Goal: Information Seeking & Learning: Learn about a topic

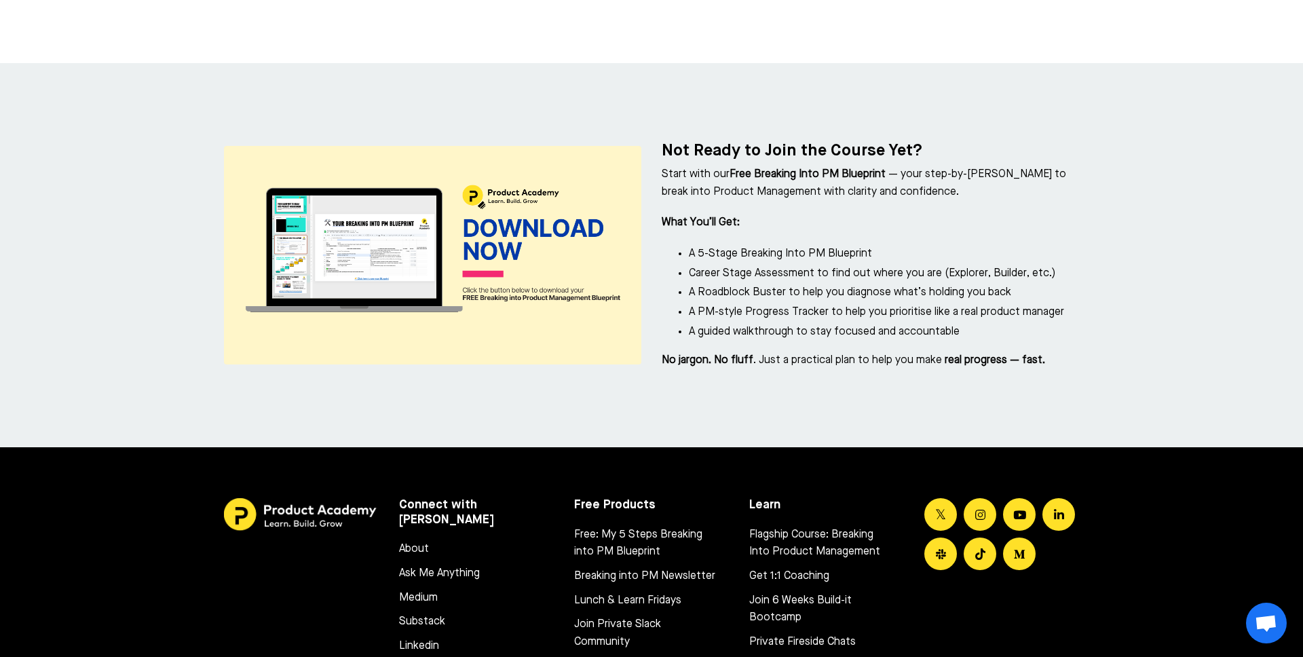
scroll to position [6136, 0]
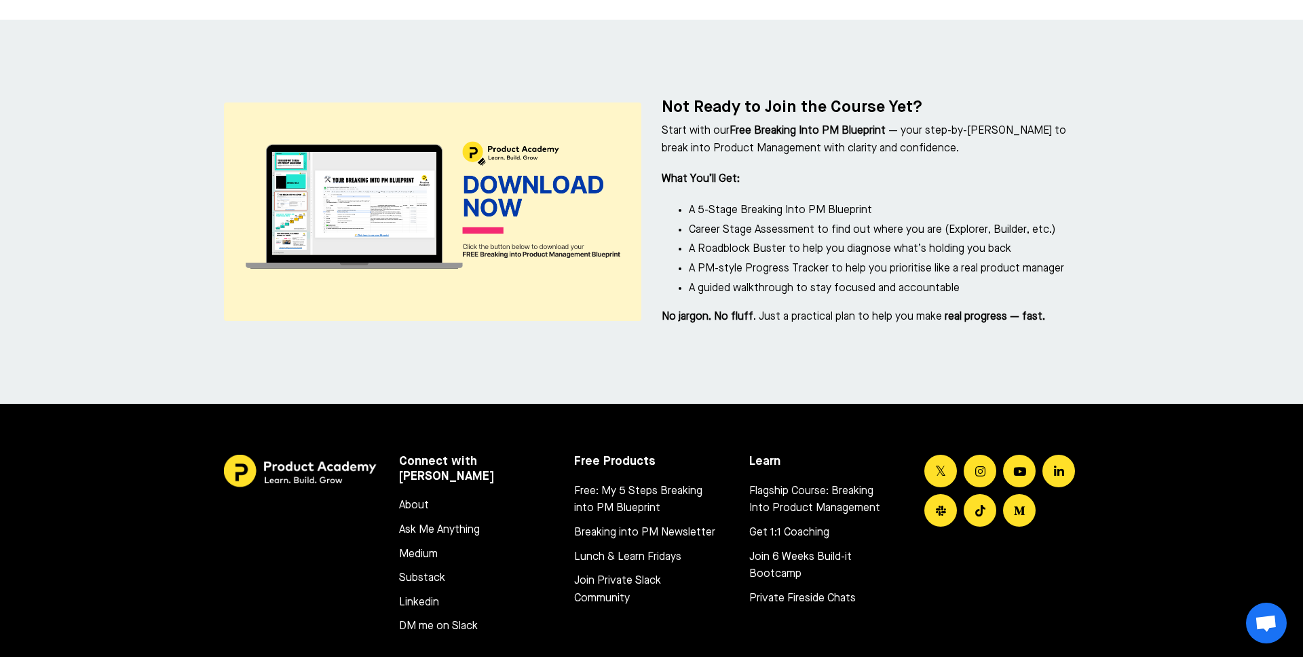
click at [422, 497] on link "About" at bounding box center [469, 506] width 141 height 18
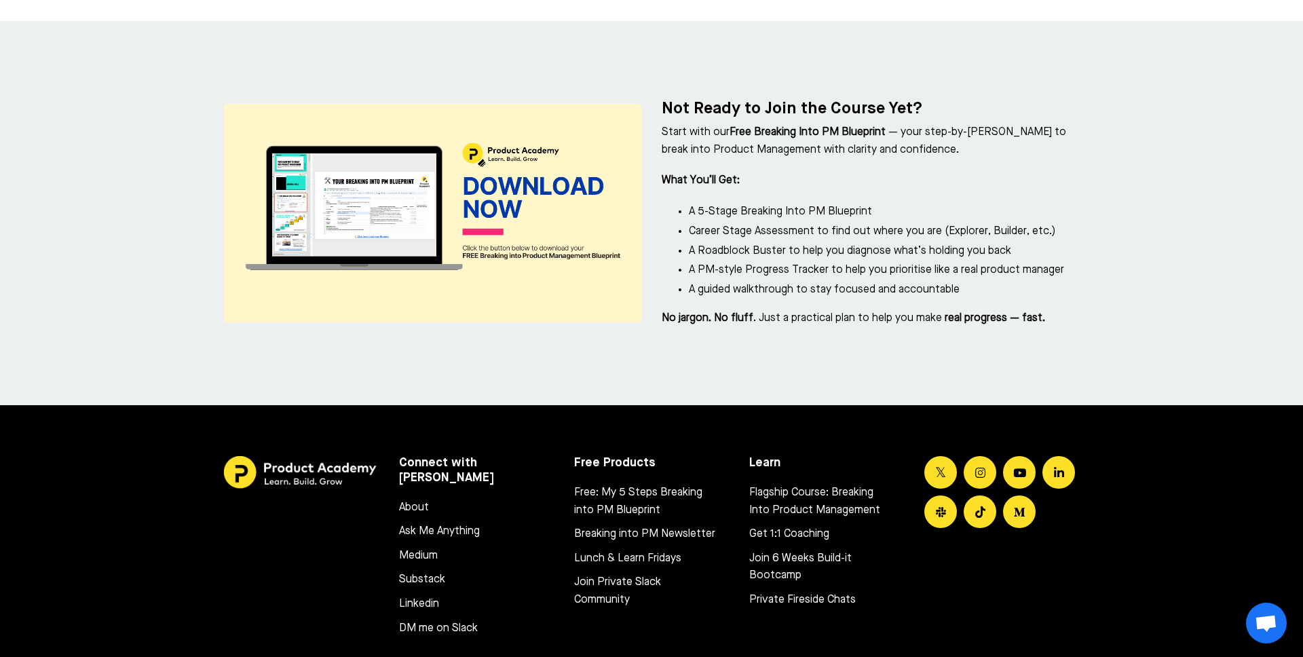
scroll to position [6199, 0]
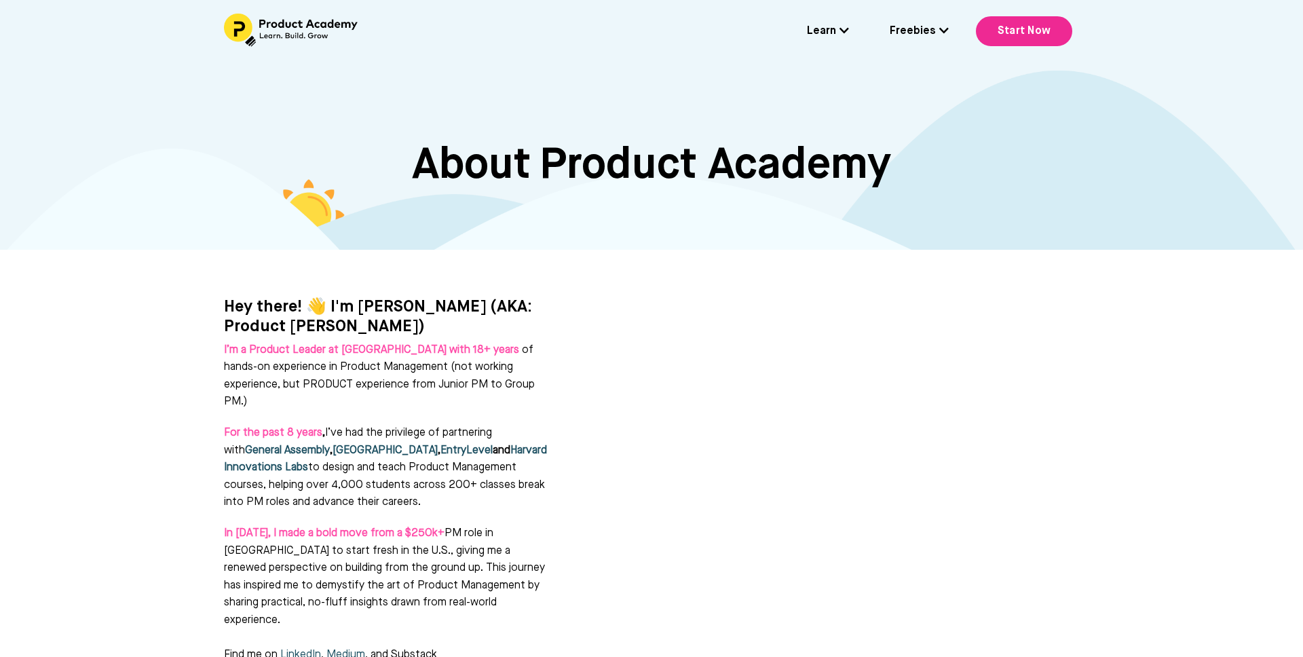
scroll to position [25, 0]
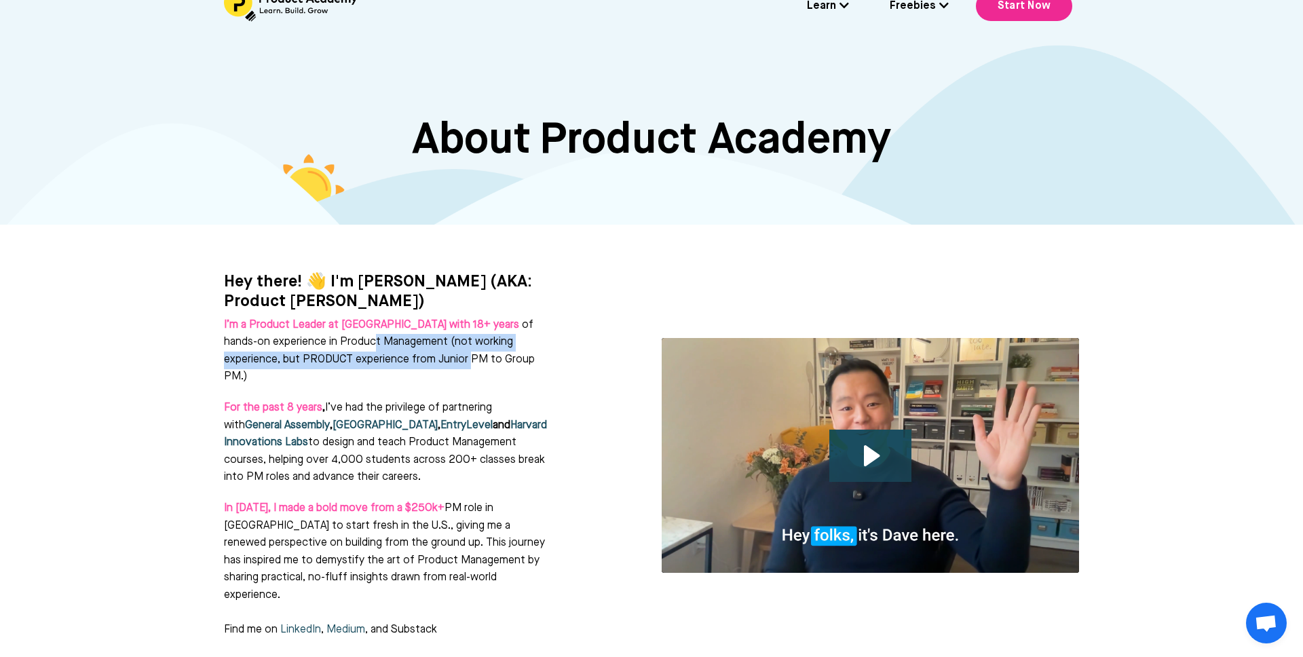
drag, startPoint x: 326, startPoint y: 321, endPoint x: 389, endPoint y: 343, distance: 66.9
click at [389, 343] on p "I’m a Product Leader at Kajabi with 18+ years of hands-on experience in Product…" at bounding box center [387, 351] width 326 height 69
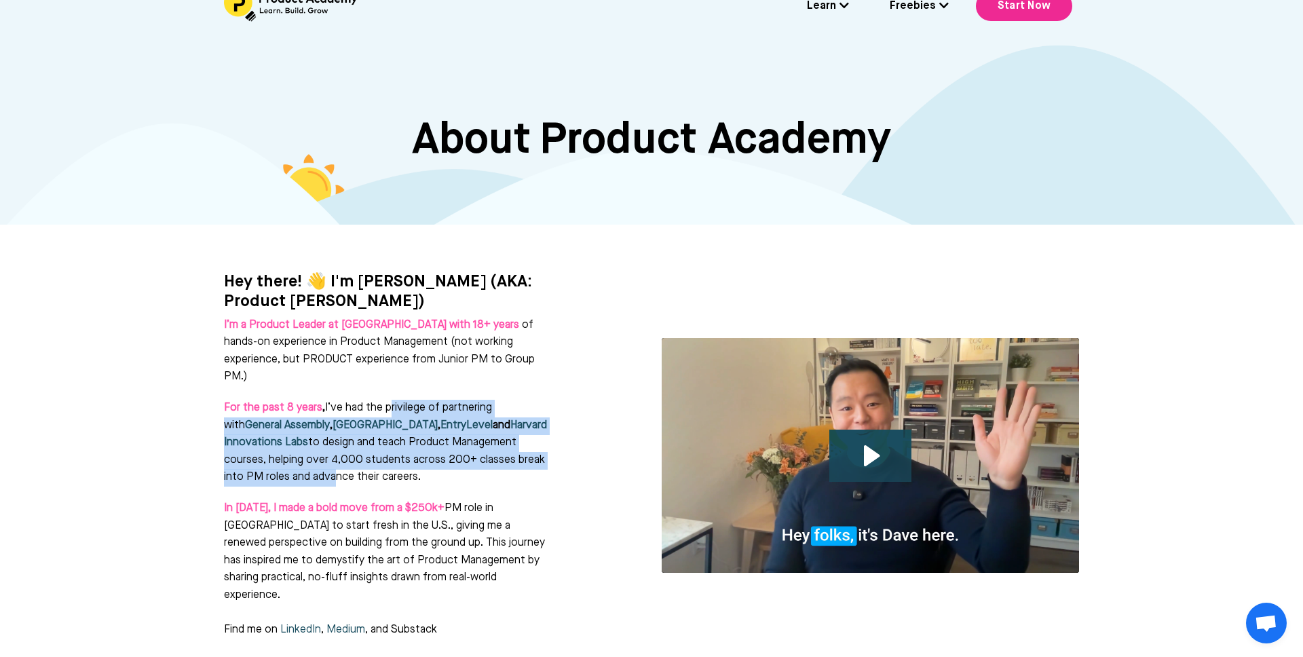
drag, startPoint x: 388, startPoint y: 366, endPoint x: 467, endPoint y: 442, distance: 108.9
click at [467, 442] on span "For the past 8 years , I’ve had the privilege of partnering with General Assemb…" at bounding box center [385, 442] width 323 height 80
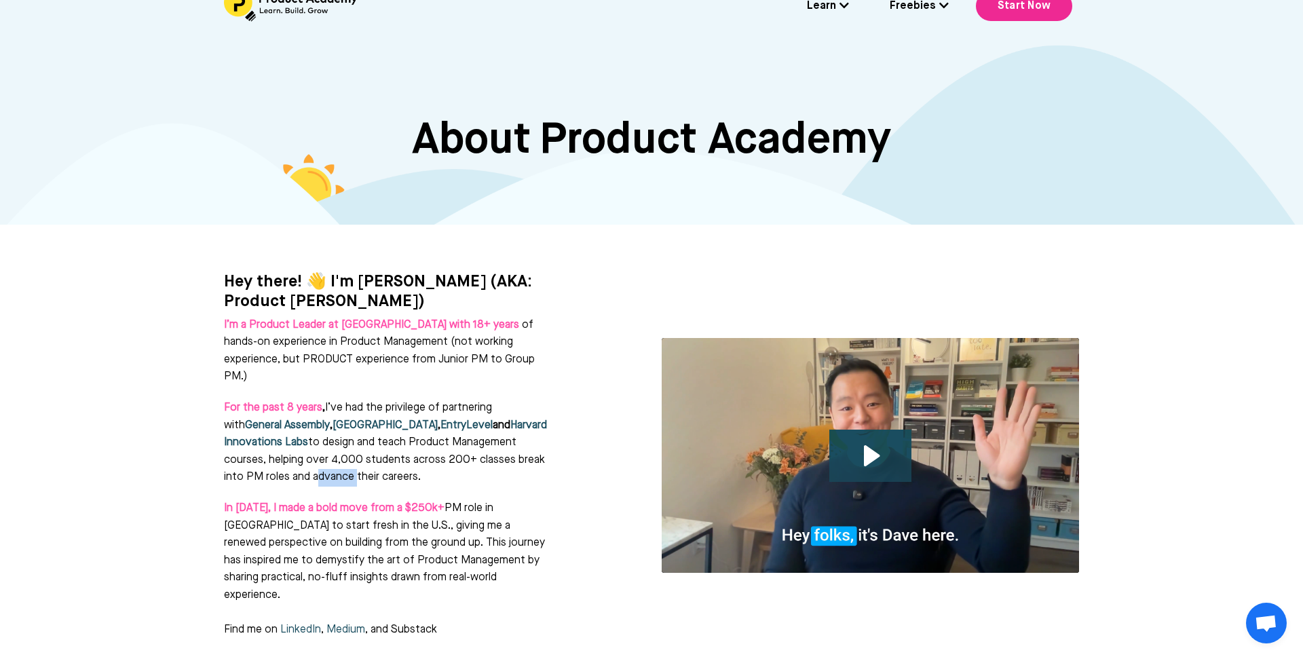
click at [467, 442] on span "For the past 8 years , I’ve had the privilege of partnering with General Assemb…" at bounding box center [385, 442] width 323 height 80
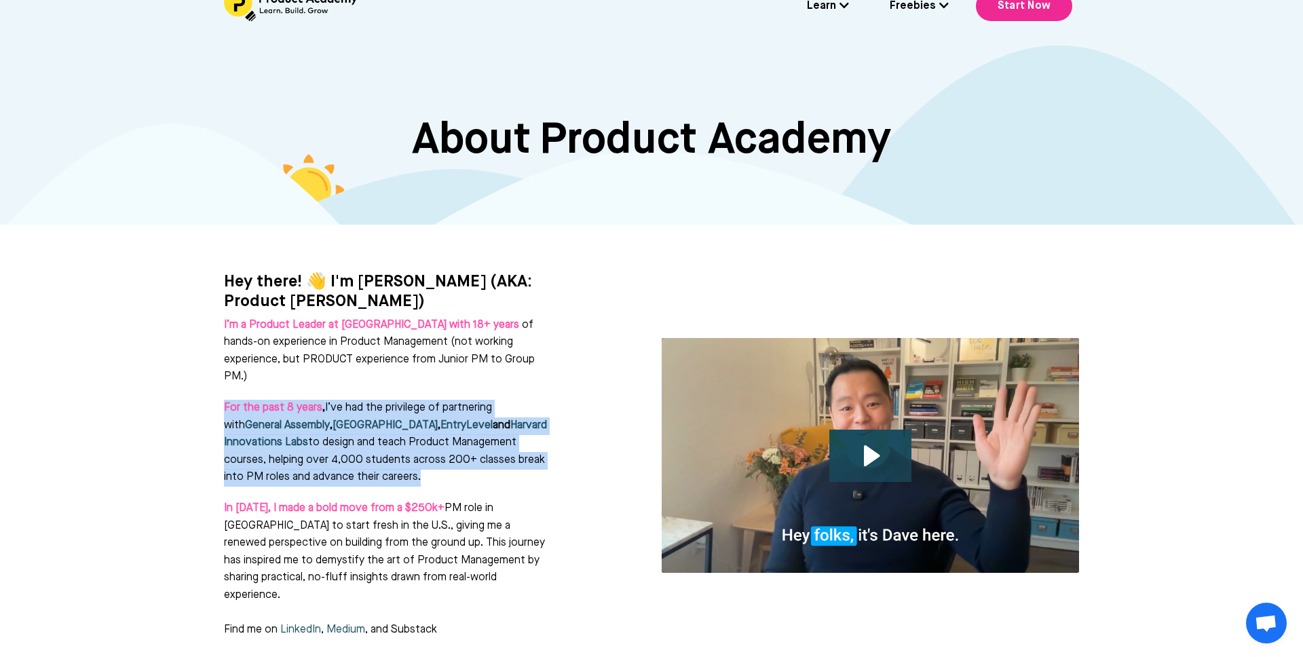
click at [467, 442] on span "For the past 8 years , I’ve had the privilege of partnering with General Assemb…" at bounding box center [385, 442] width 323 height 80
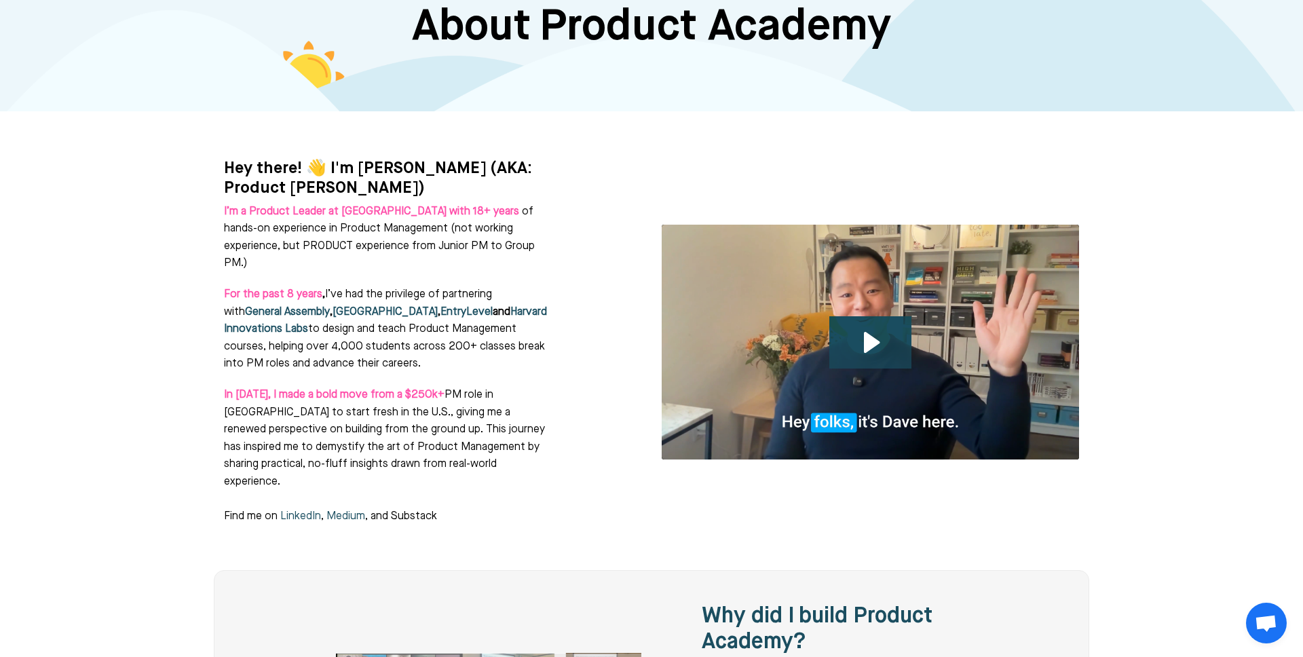
scroll to position [0, 0]
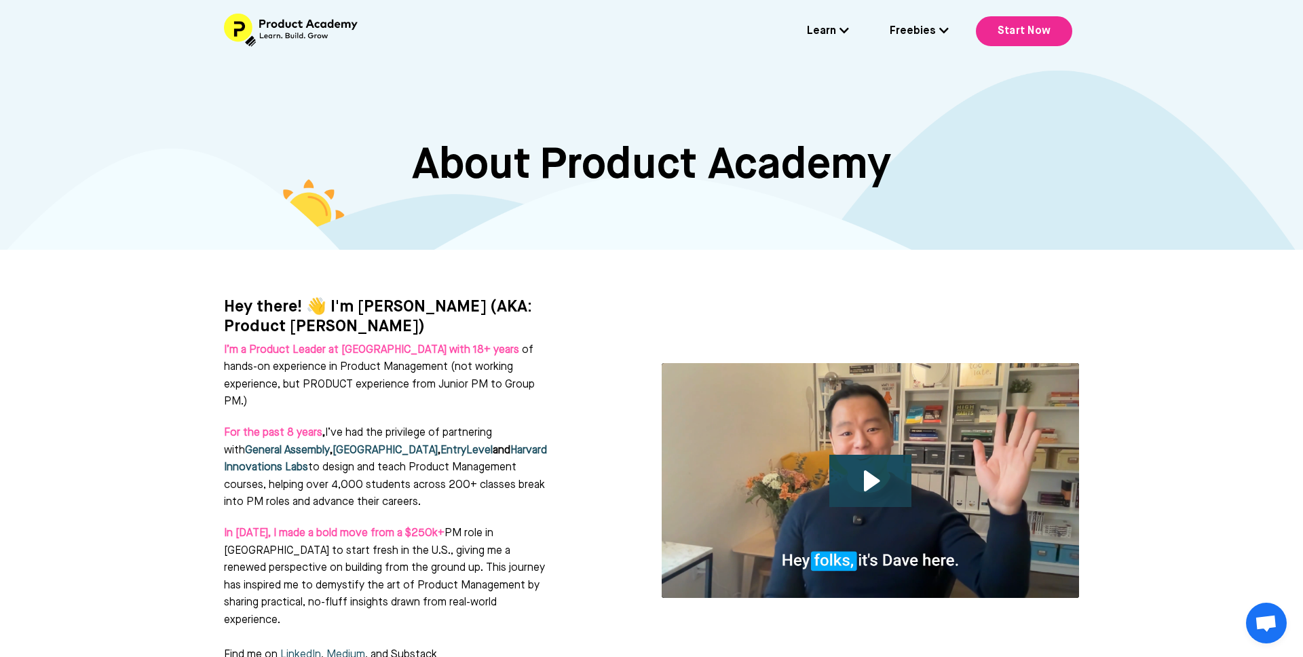
click at [282, 27] on img at bounding box center [292, 30] width 136 height 33
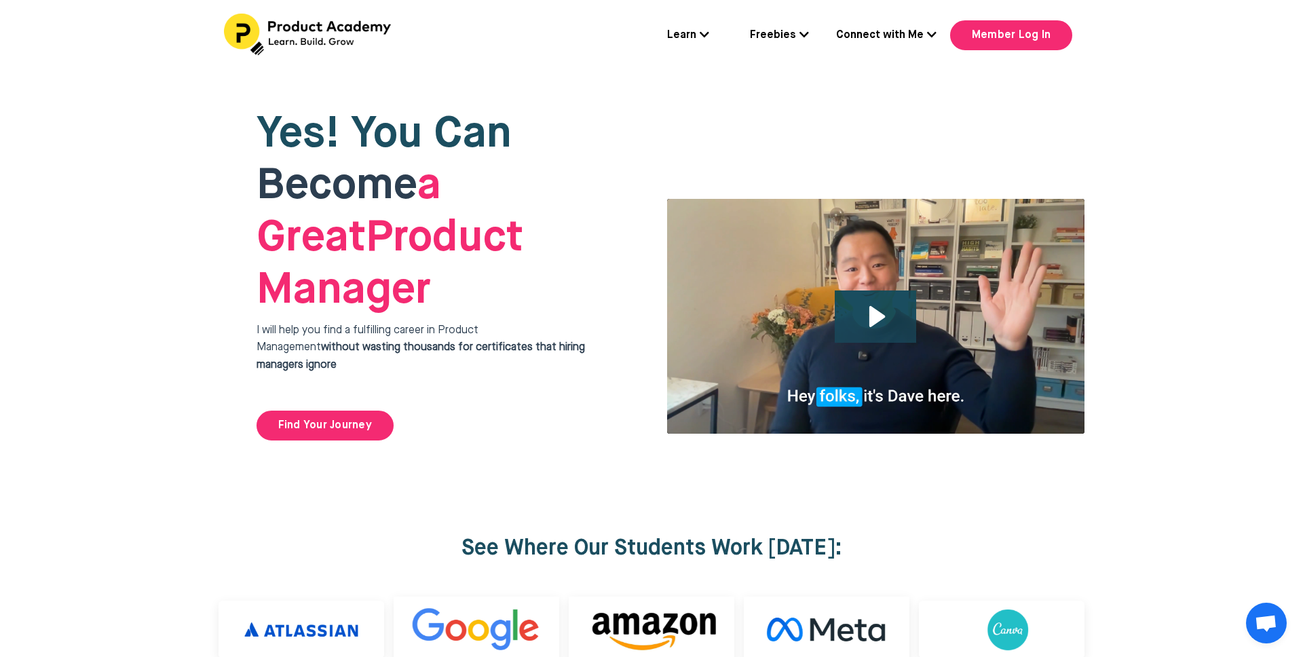
click at [706, 33] on icon at bounding box center [703, 34] width 9 height 11
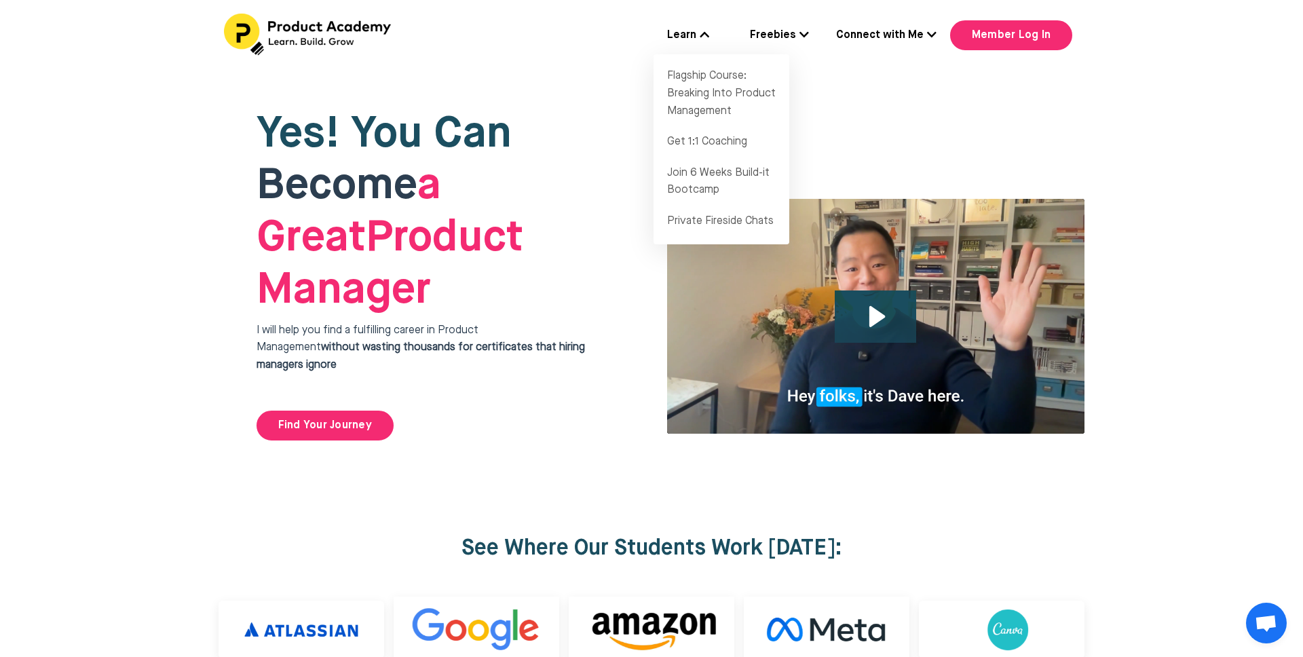
click at [803, 33] on icon at bounding box center [803, 34] width 9 height 11
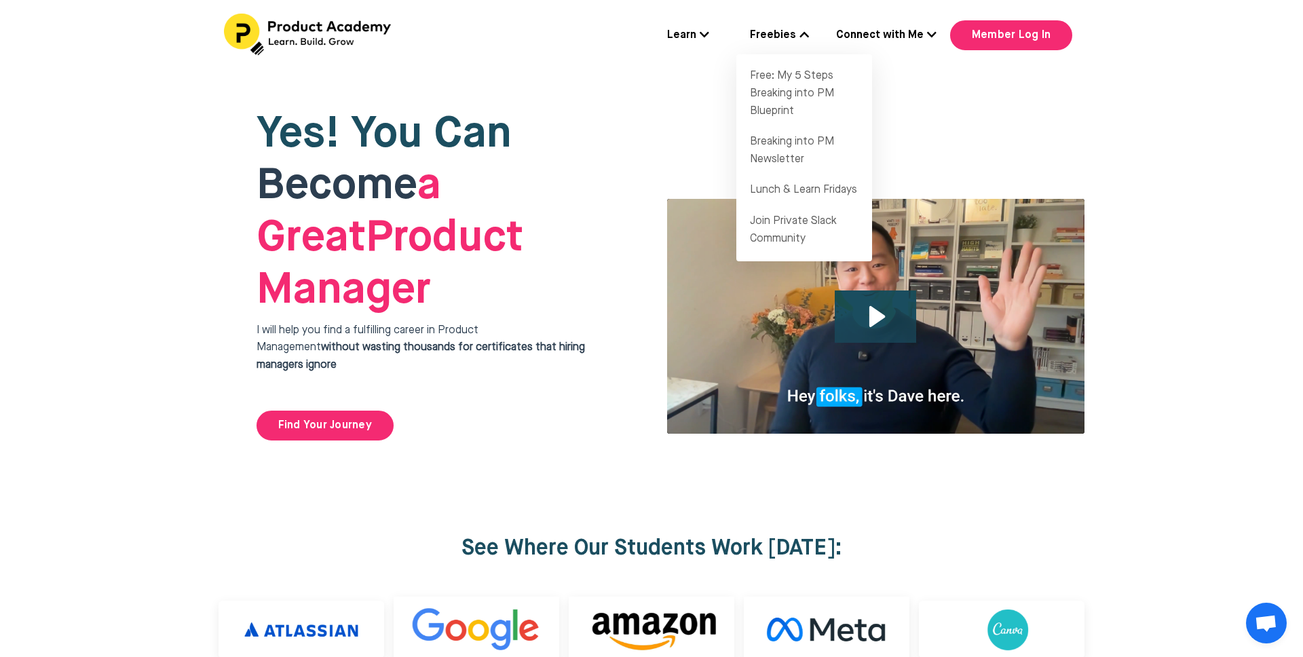
click at [936, 37] on icon at bounding box center [931, 34] width 9 height 11
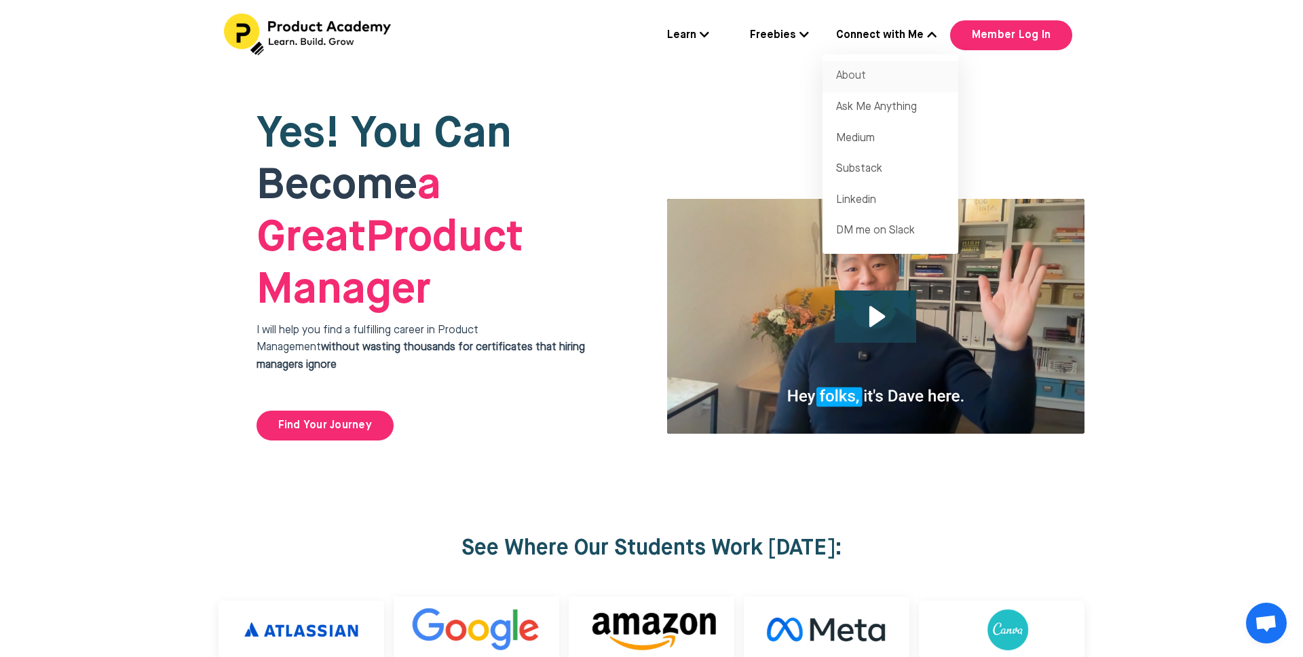
click at [859, 81] on link "About" at bounding box center [890, 76] width 136 height 31
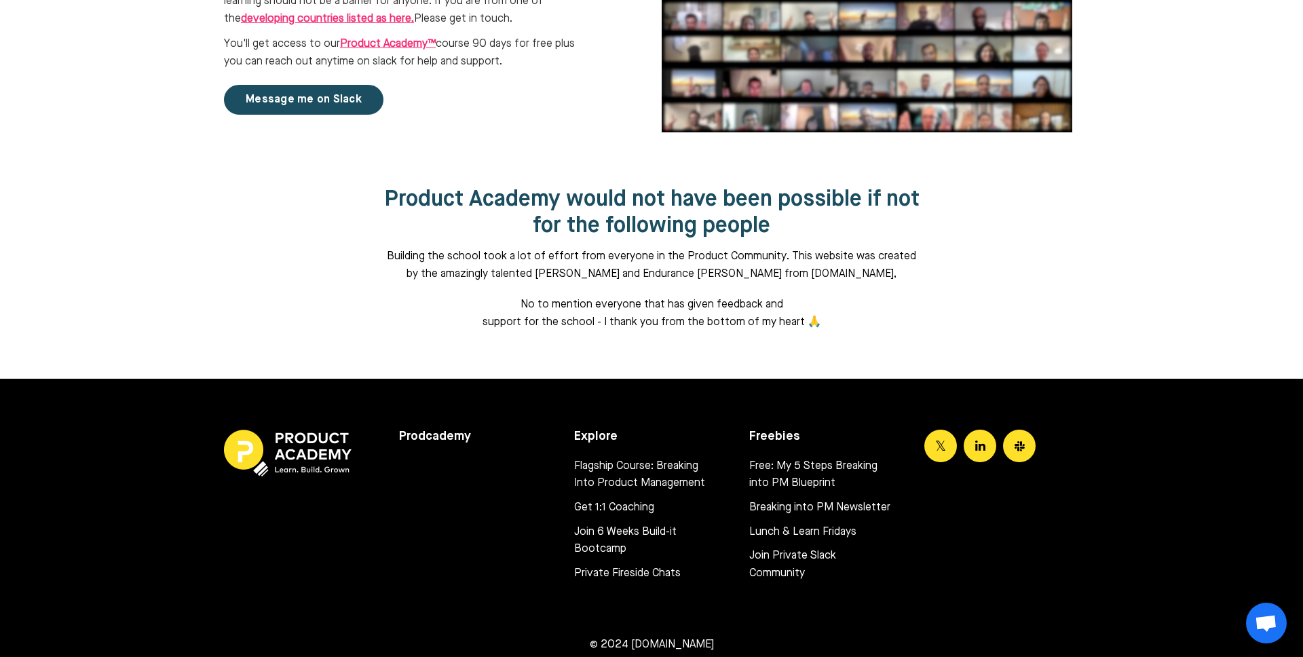
scroll to position [1619, 0]
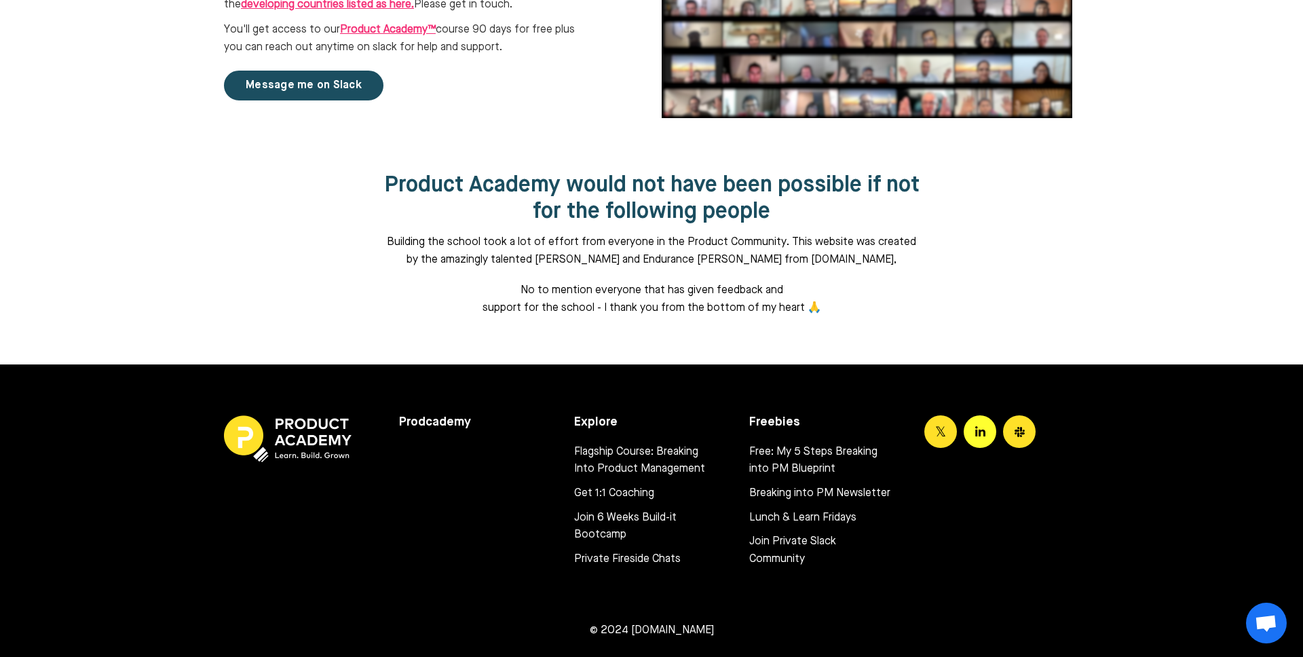
click at [982, 426] on icon at bounding box center [980, 432] width 10 height 12
click at [981, 426] on icon at bounding box center [980, 432] width 10 height 12
